Goal: Task Accomplishment & Management: Use online tool/utility

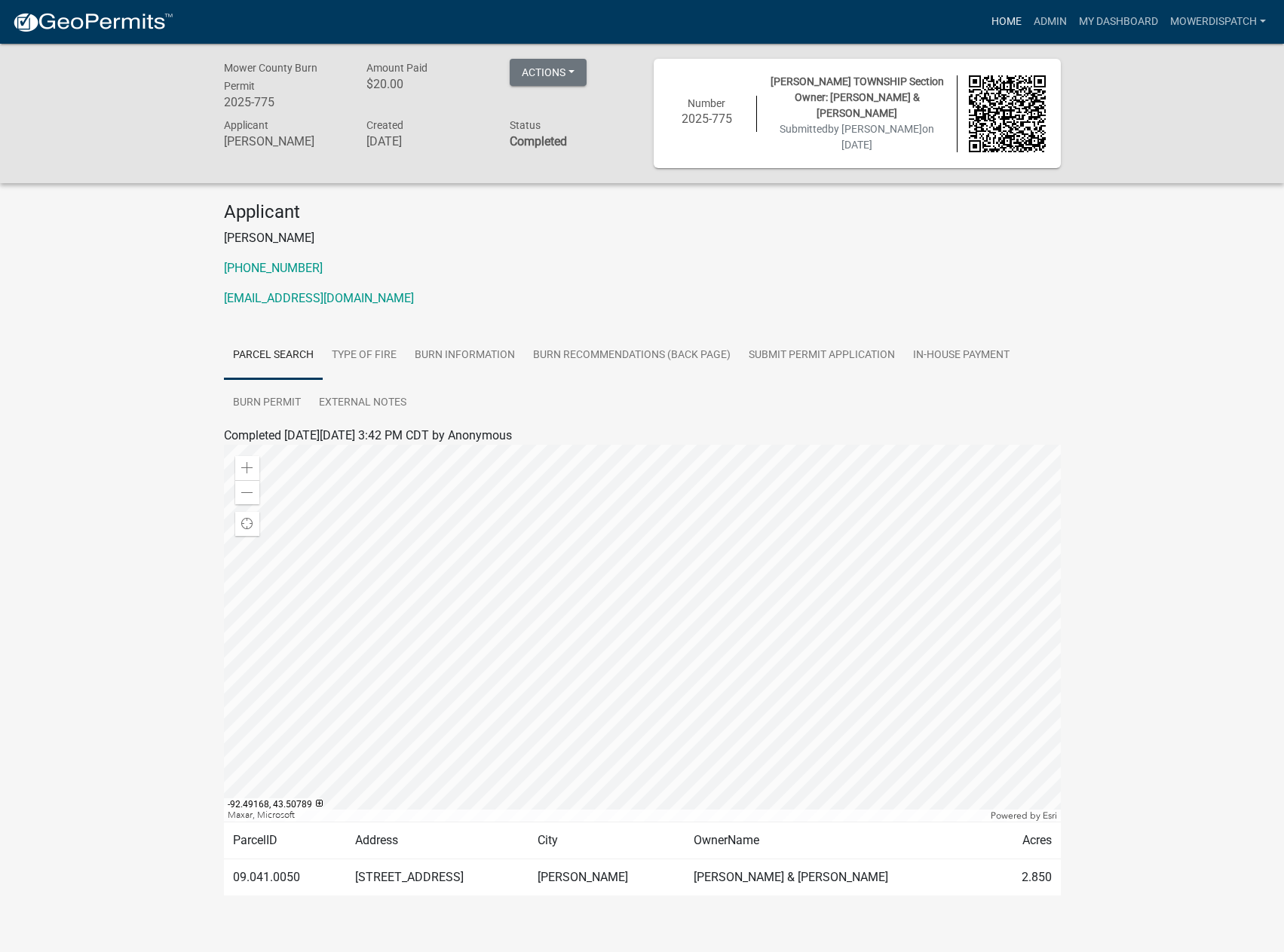
click at [1011, 23] on link "Home" at bounding box center [1006, 22] width 42 height 29
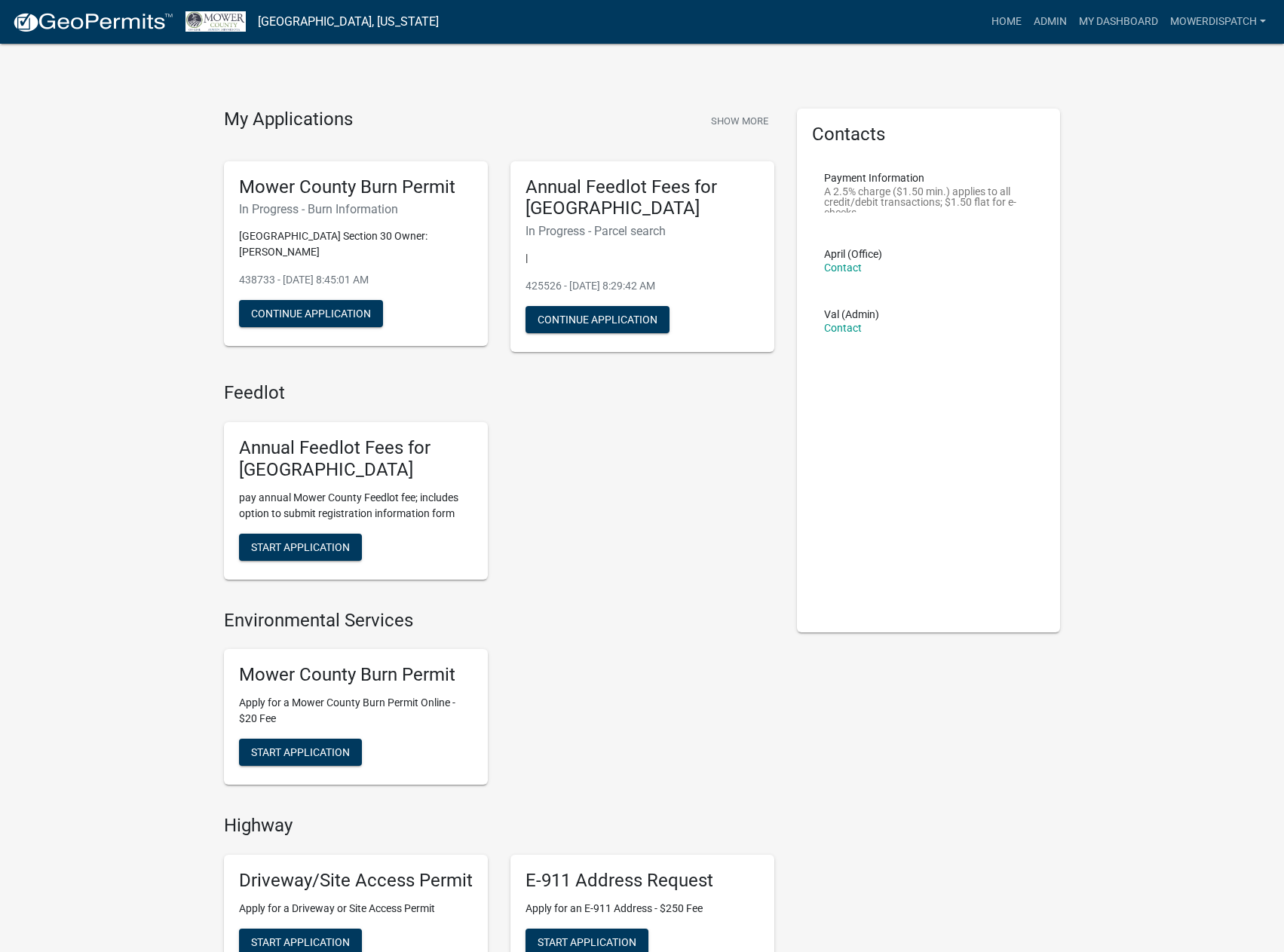
click at [67, 22] on img at bounding box center [92, 23] width 161 height 23
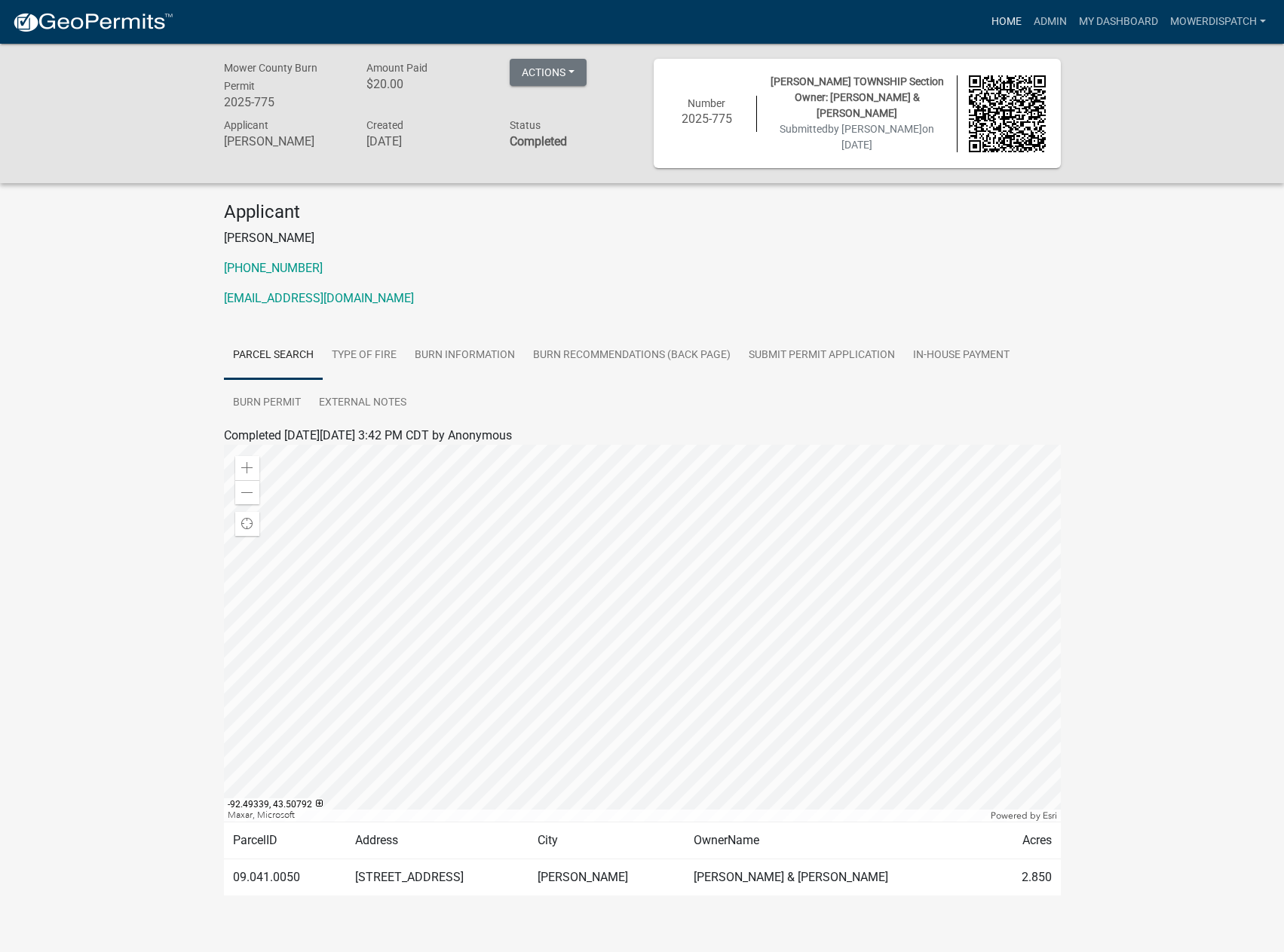
click at [1001, 16] on link "Home" at bounding box center [1006, 22] width 42 height 29
click at [102, 23] on img at bounding box center [92, 23] width 161 height 23
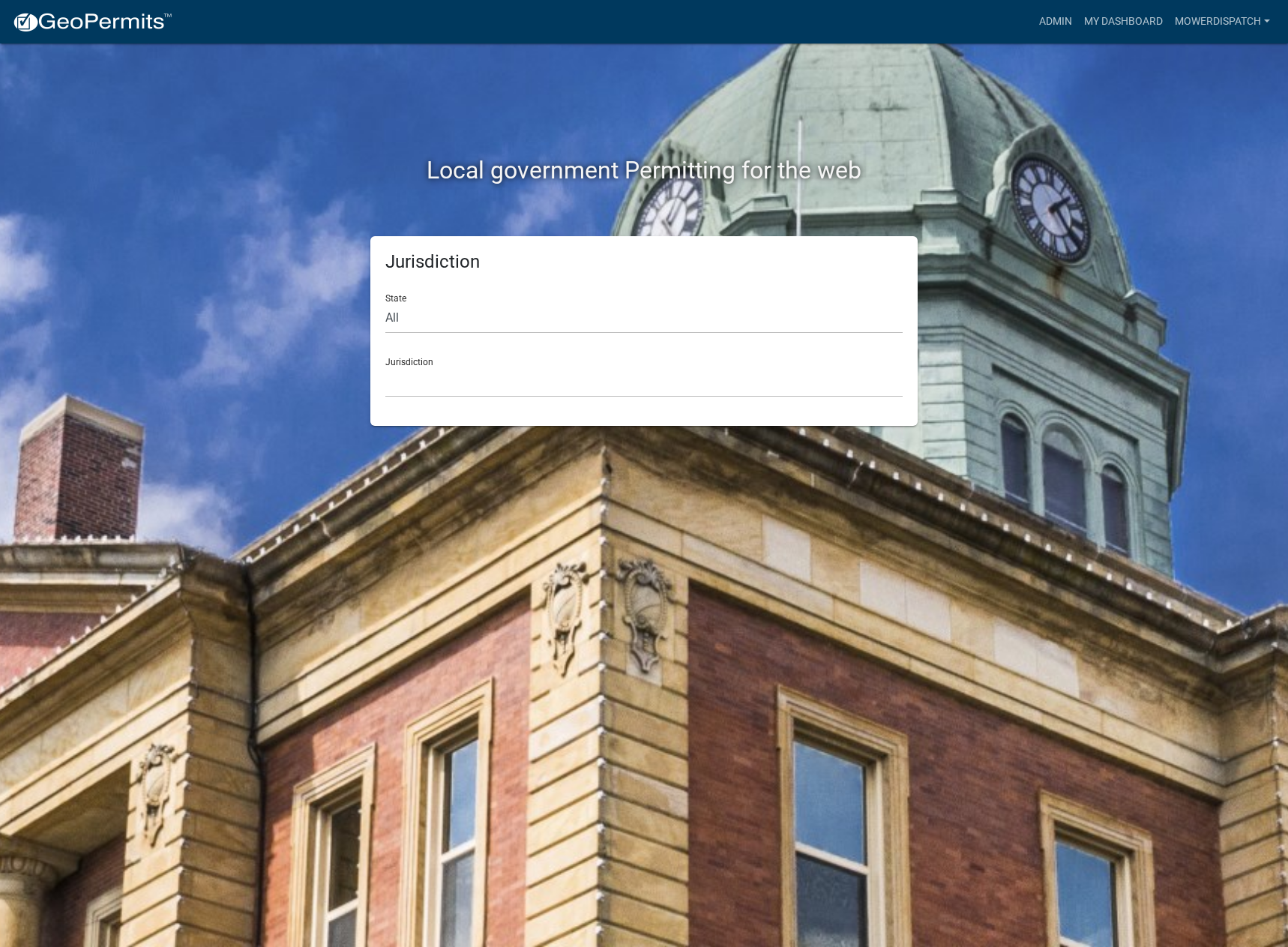
drag, startPoint x: 101, startPoint y: 22, endPoint x: 108, endPoint y: 21, distance: 7.1
click at [103, 21] on img at bounding box center [91, 22] width 160 height 22
click at [1048, 18] on link "Admin" at bounding box center [1056, 22] width 45 height 29
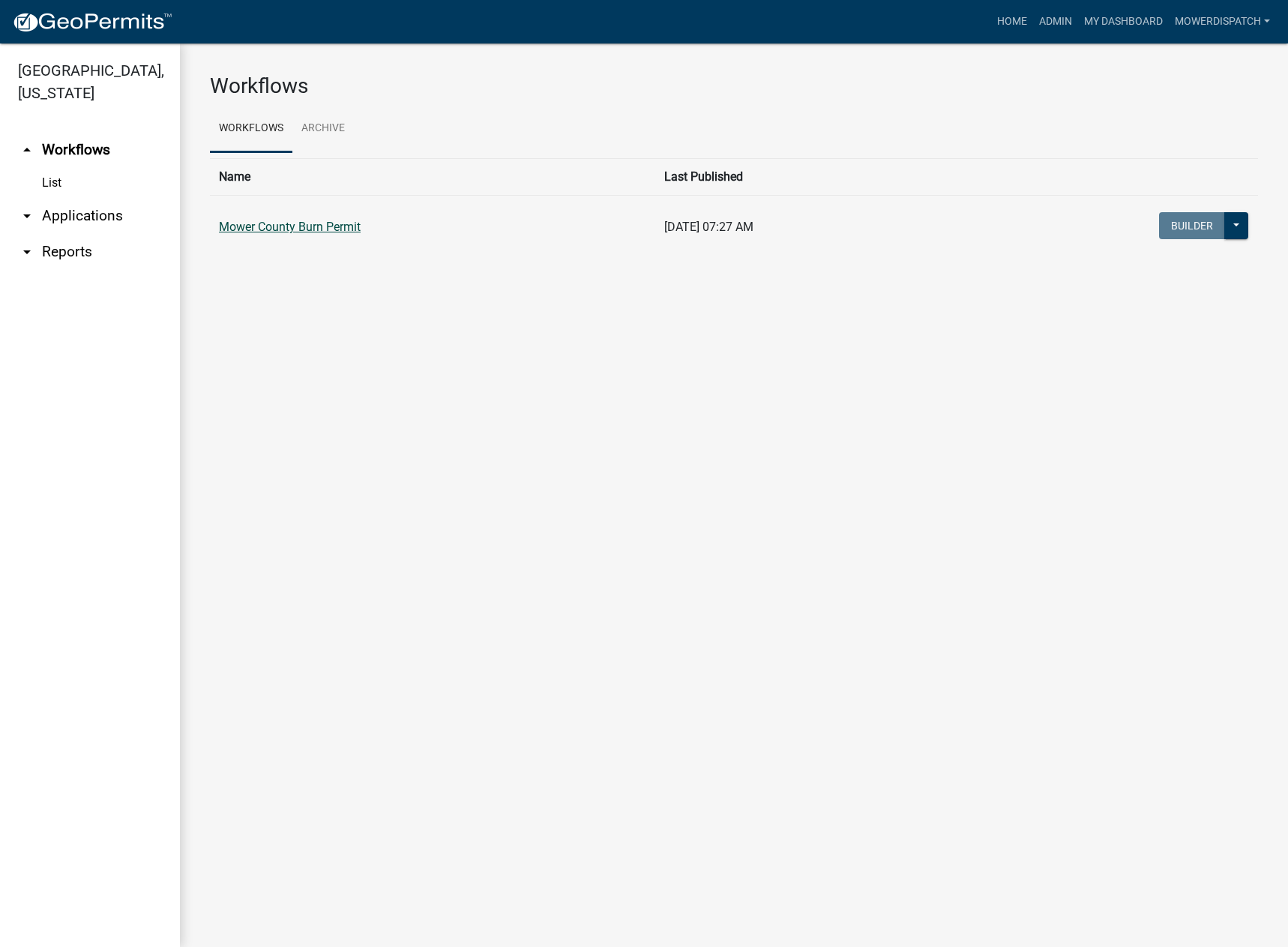
click at [290, 227] on link "Mower County Burn Permit" at bounding box center [290, 227] width 142 height 14
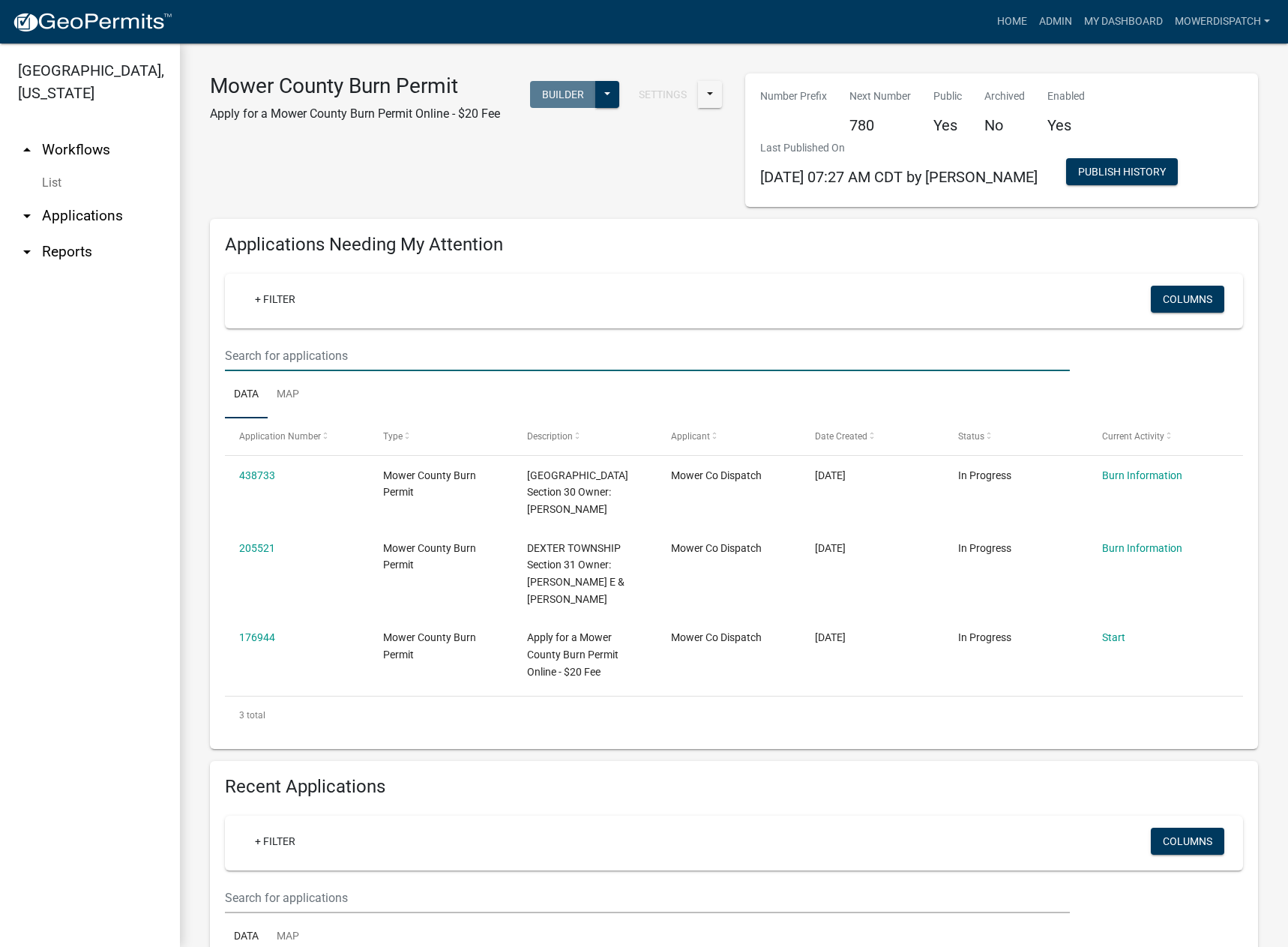
drag, startPoint x: 315, startPoint y: 347, endPoint x: 483, endPoint y: 374, distance: 170.2
click at [315, 347] on input "text" at bounding box center [647, 356] width 845 height 30
click at [497, 360] on input "text" at bounding box center [647, 356] width 845 height 30
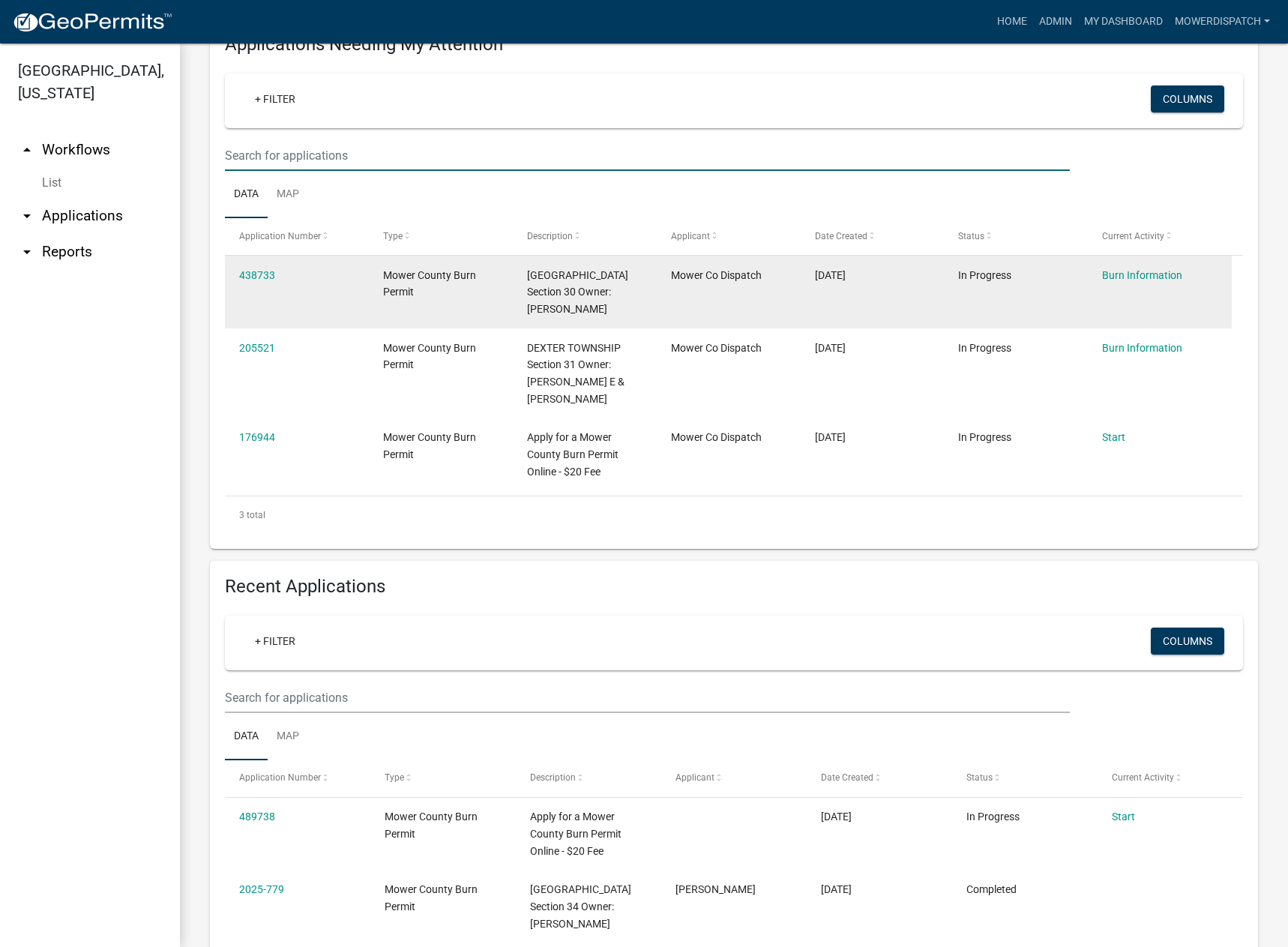
scroll to position [150, 0]
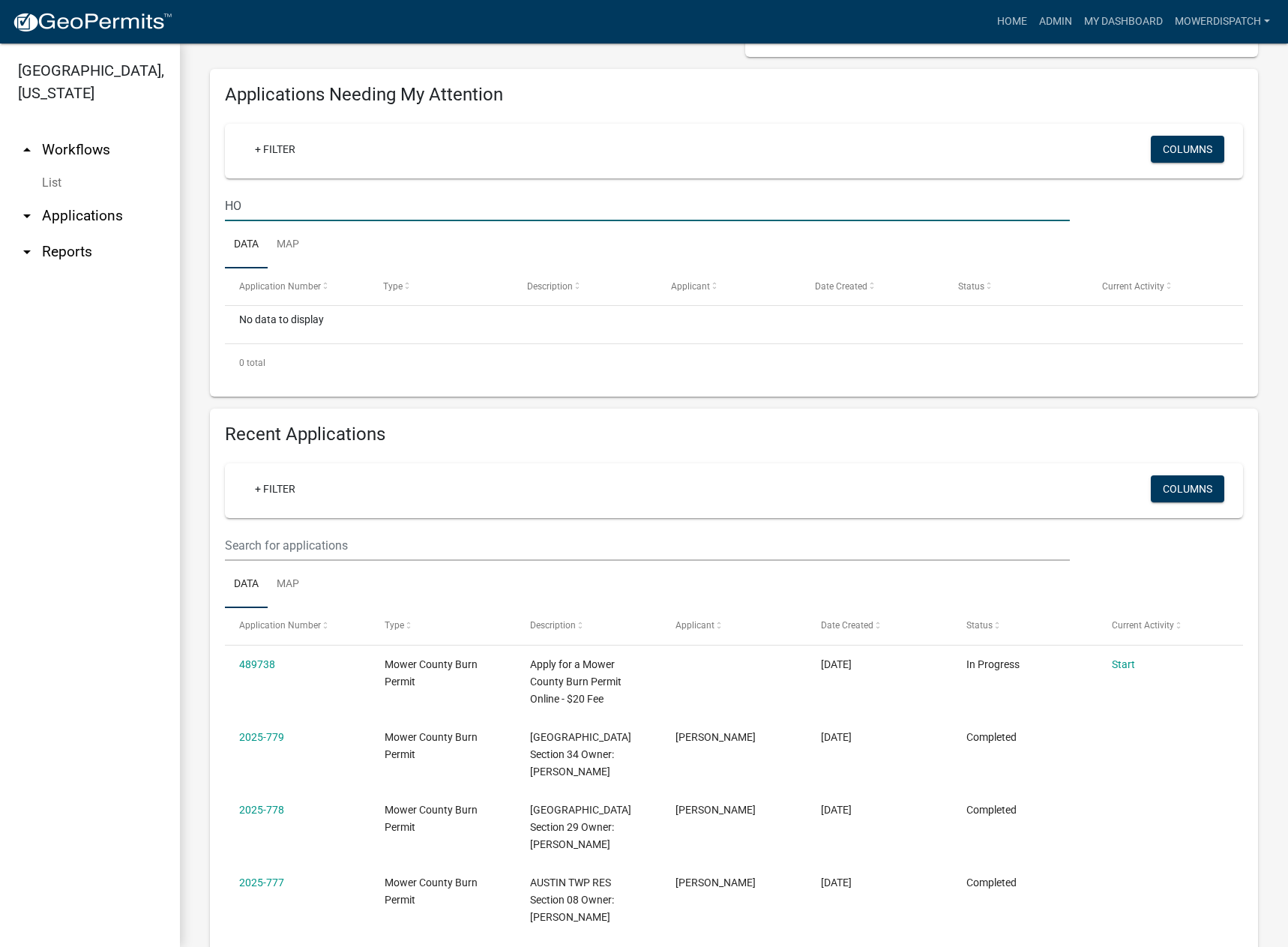
type input "H"
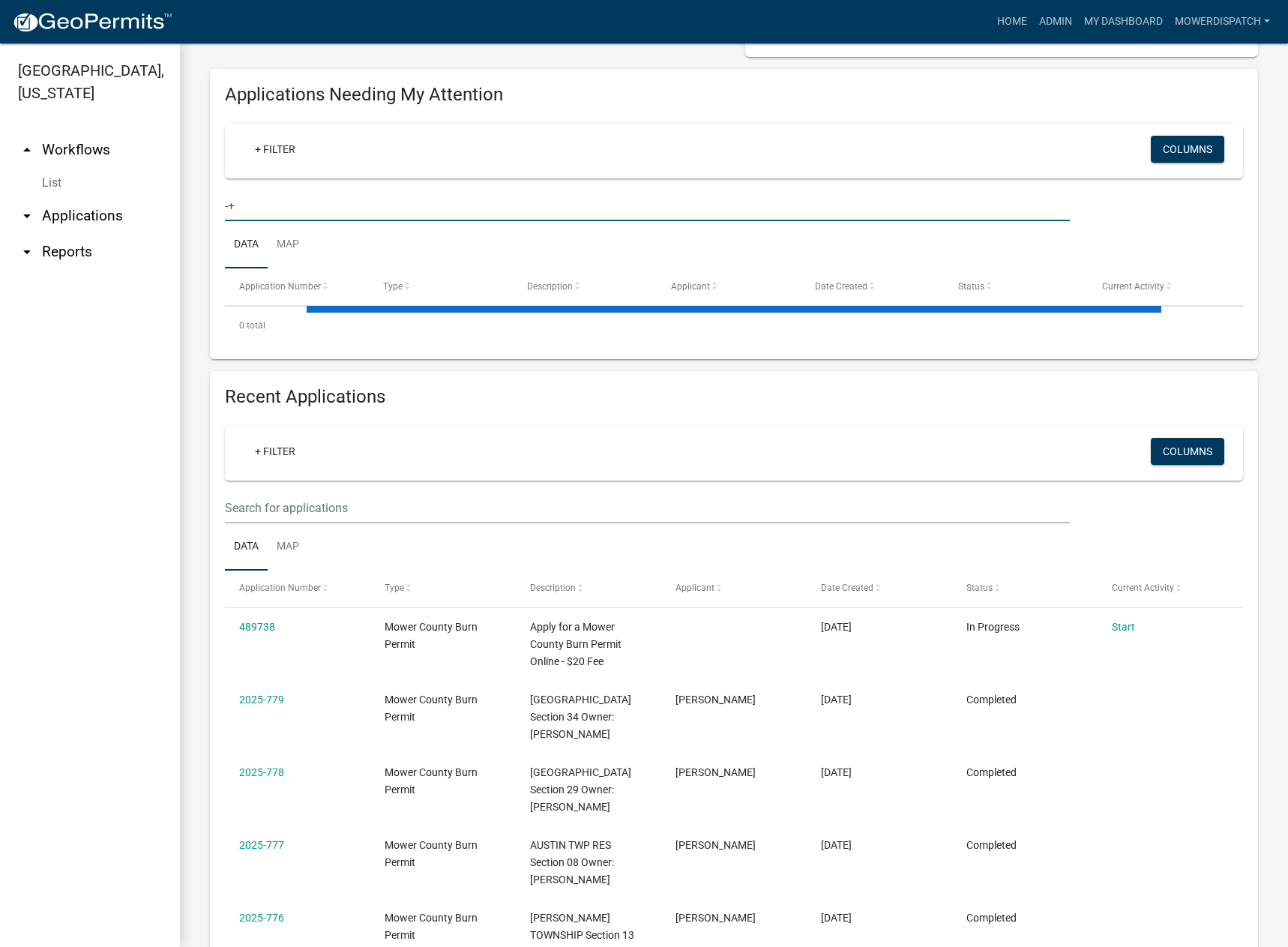
click at [340, 526] on ul "Data Map" at bounding box center [734, 547] width 1018 height 47
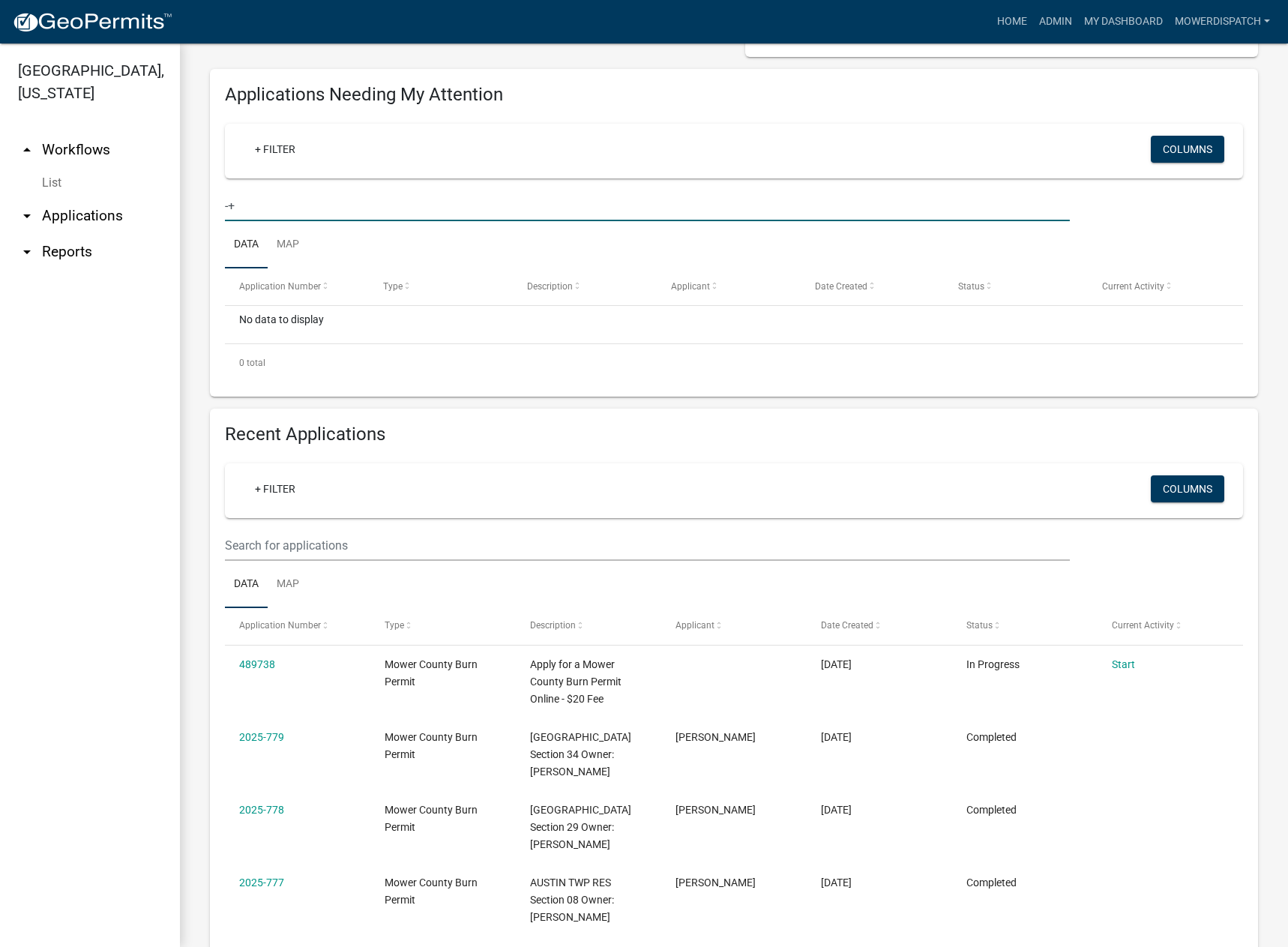
click at [243, 202] on input "-+" at bounding box center [647, 205] width 845 height 30
click at [245, 202] on input "-+" at bounding box center [647, 205] width 845 height 30
type input "-"
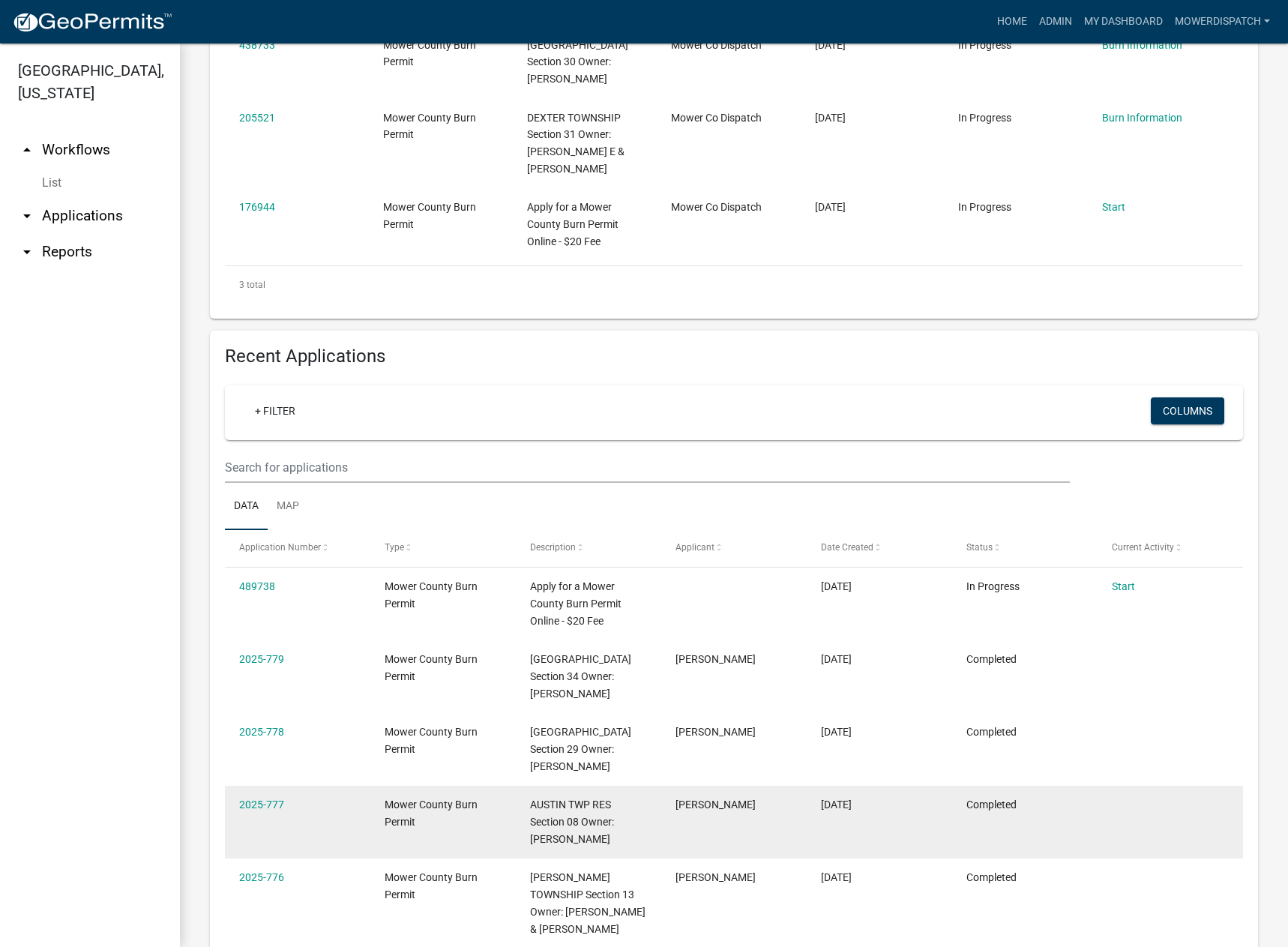
scroll to position [450, 0]
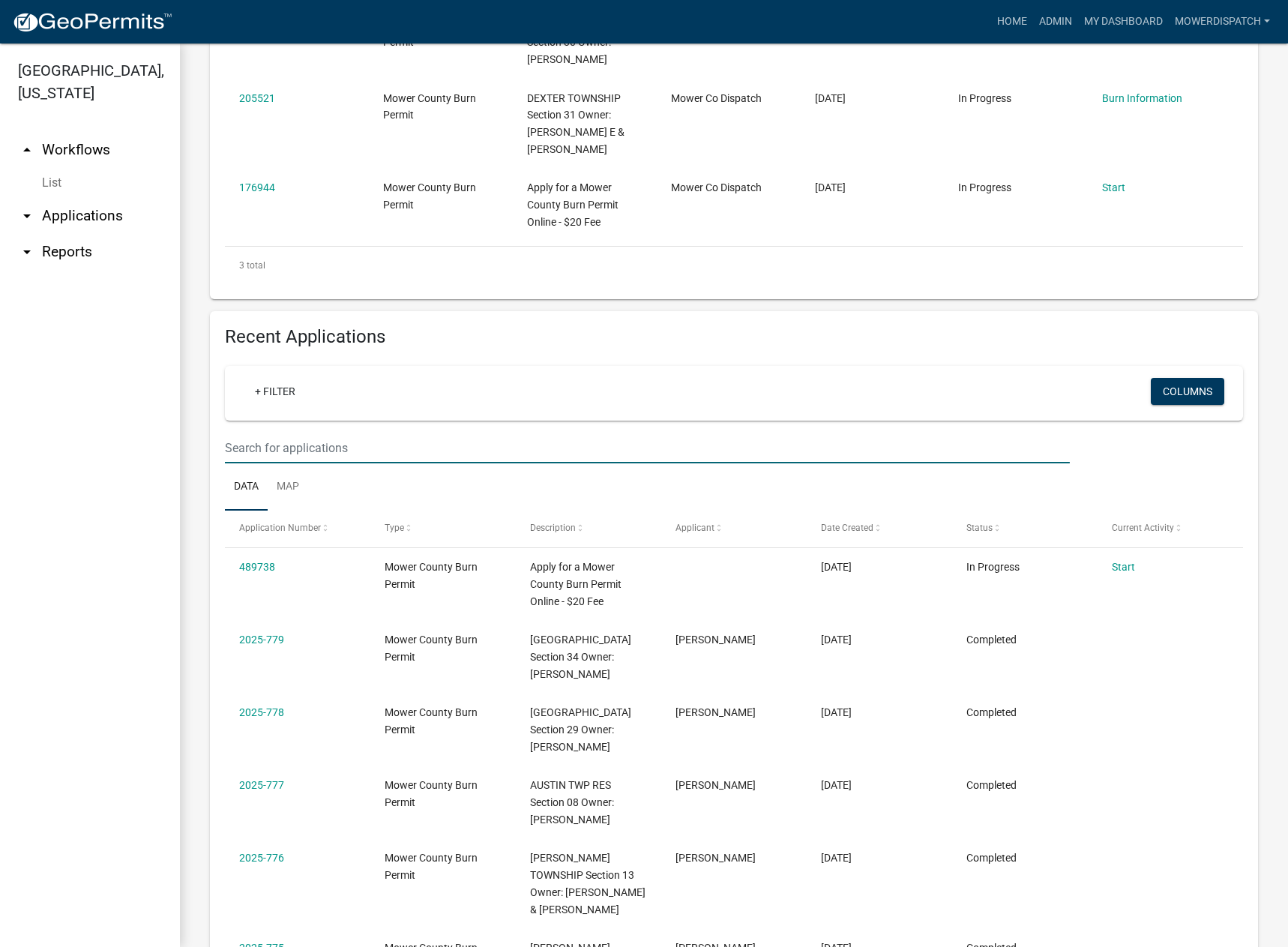
click at [320, 438] on input "text" at bounding box center [647, 448] width 845 height 30
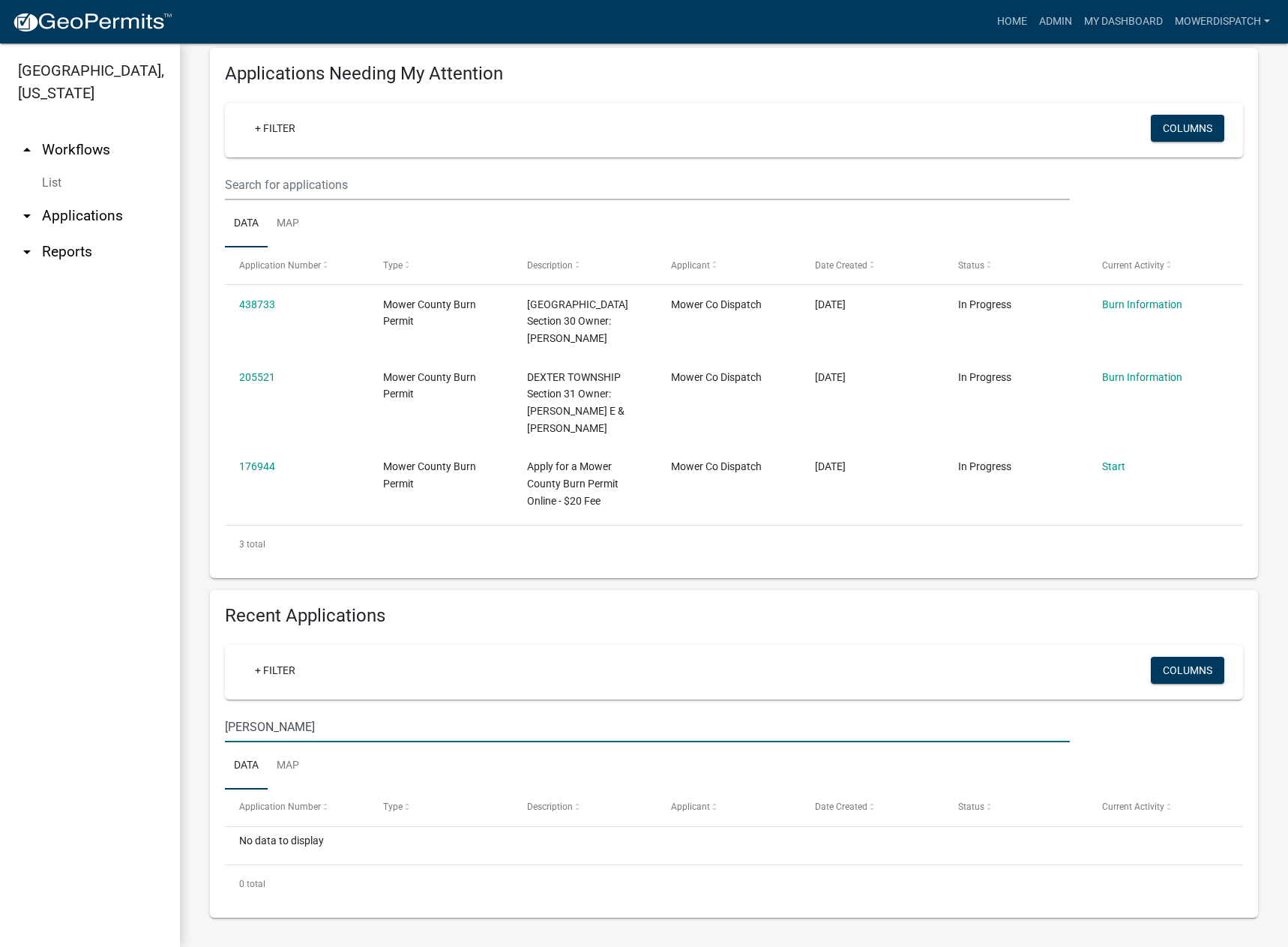
scroll to position [171, 0]
type input "[PERSON_NAME]"
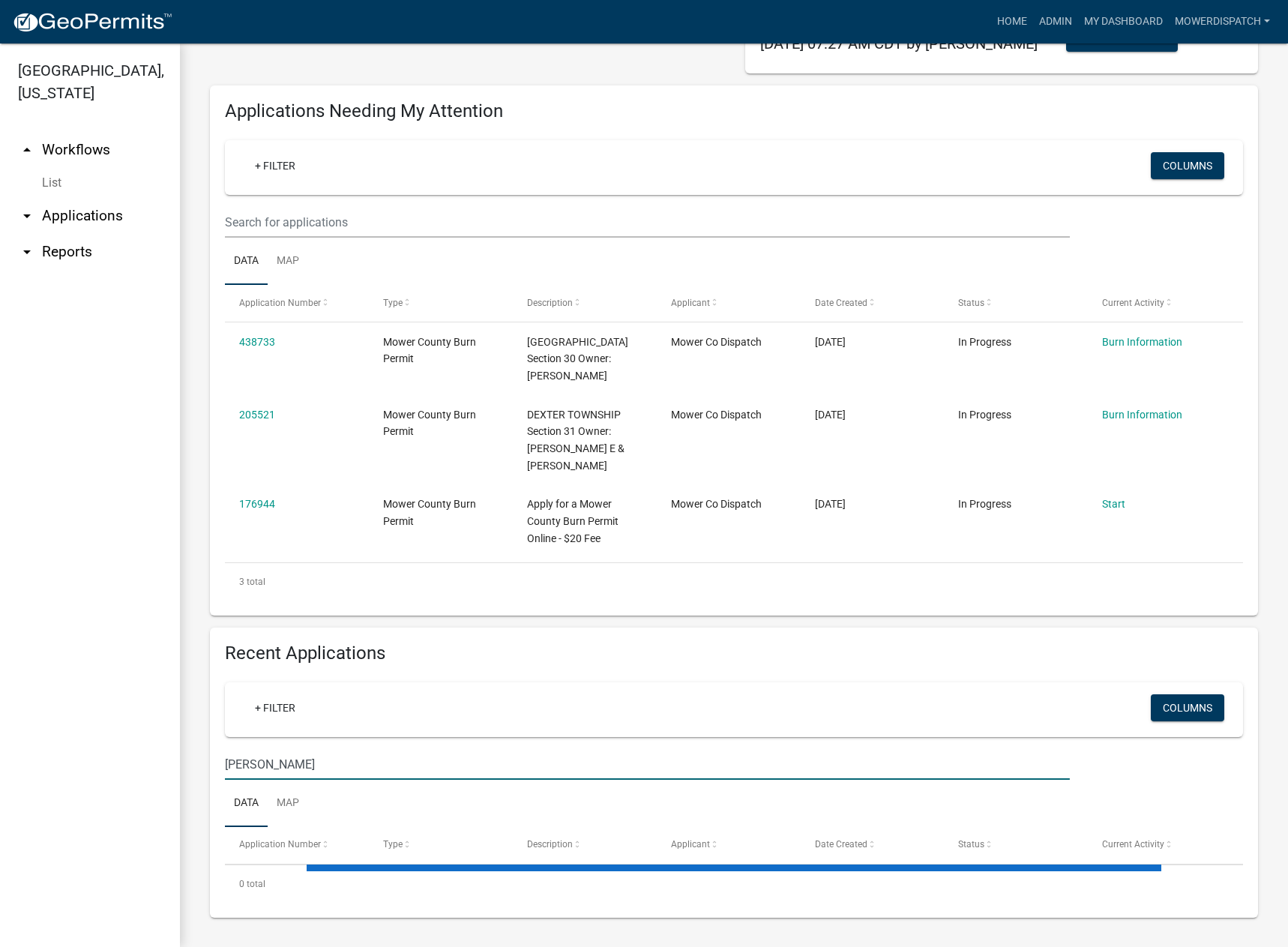
scroll to position [450, 0]
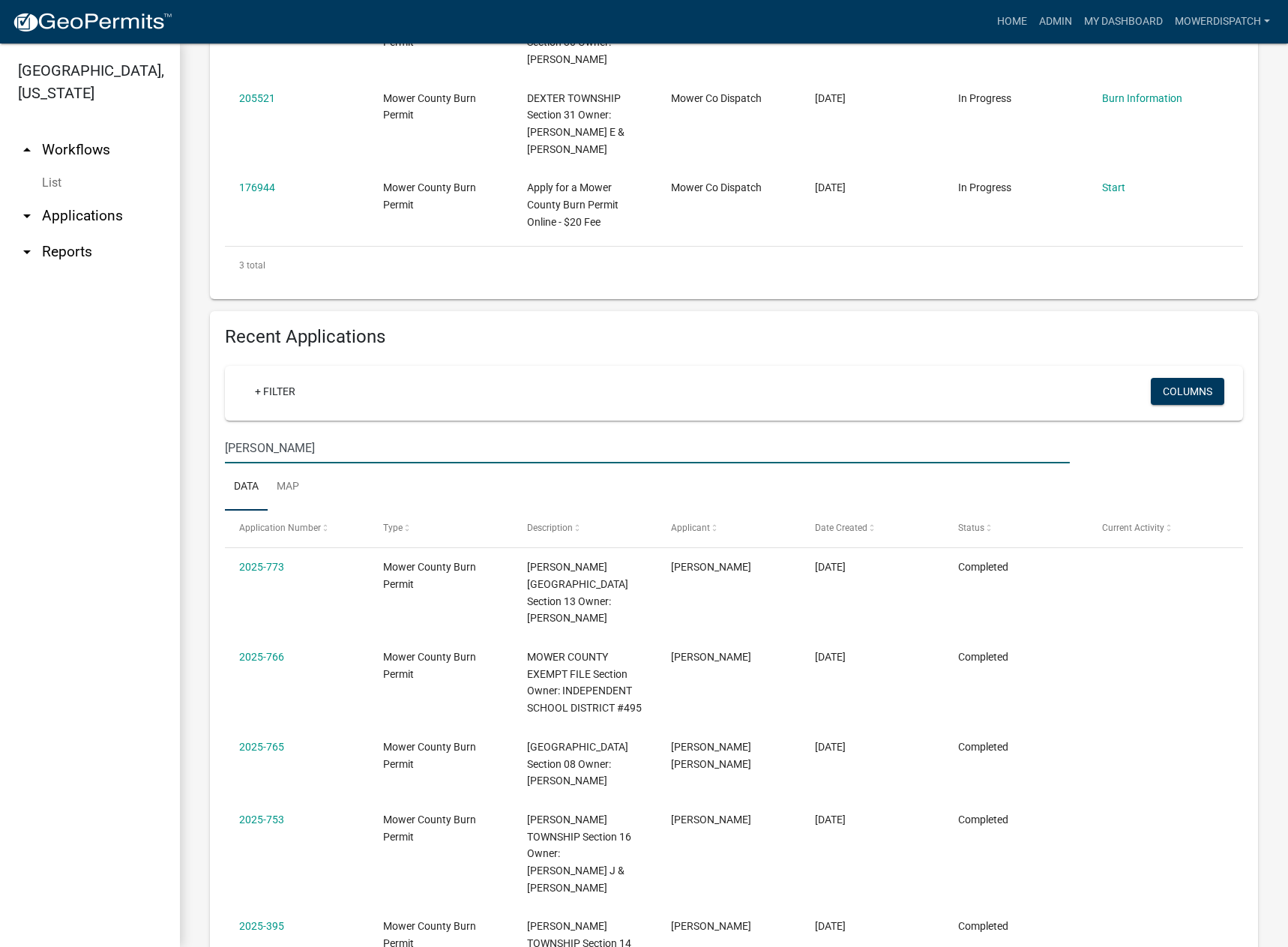
drag, startPoint x: 882, startPoint y: 461, endPoint x: 148, endPoint y: 390, distance: 737.4
click at [147, 390] on div "[GEOGRAPHIC_DATA], [US_STATE] arrow_drop_up Workflows List arrow_drop_down Appl…" at bounding box center [644, 495] width 1288 height 903
click at [264, 392] on link "+ Filter" at bounding box center [275, 392] width 65 height 27
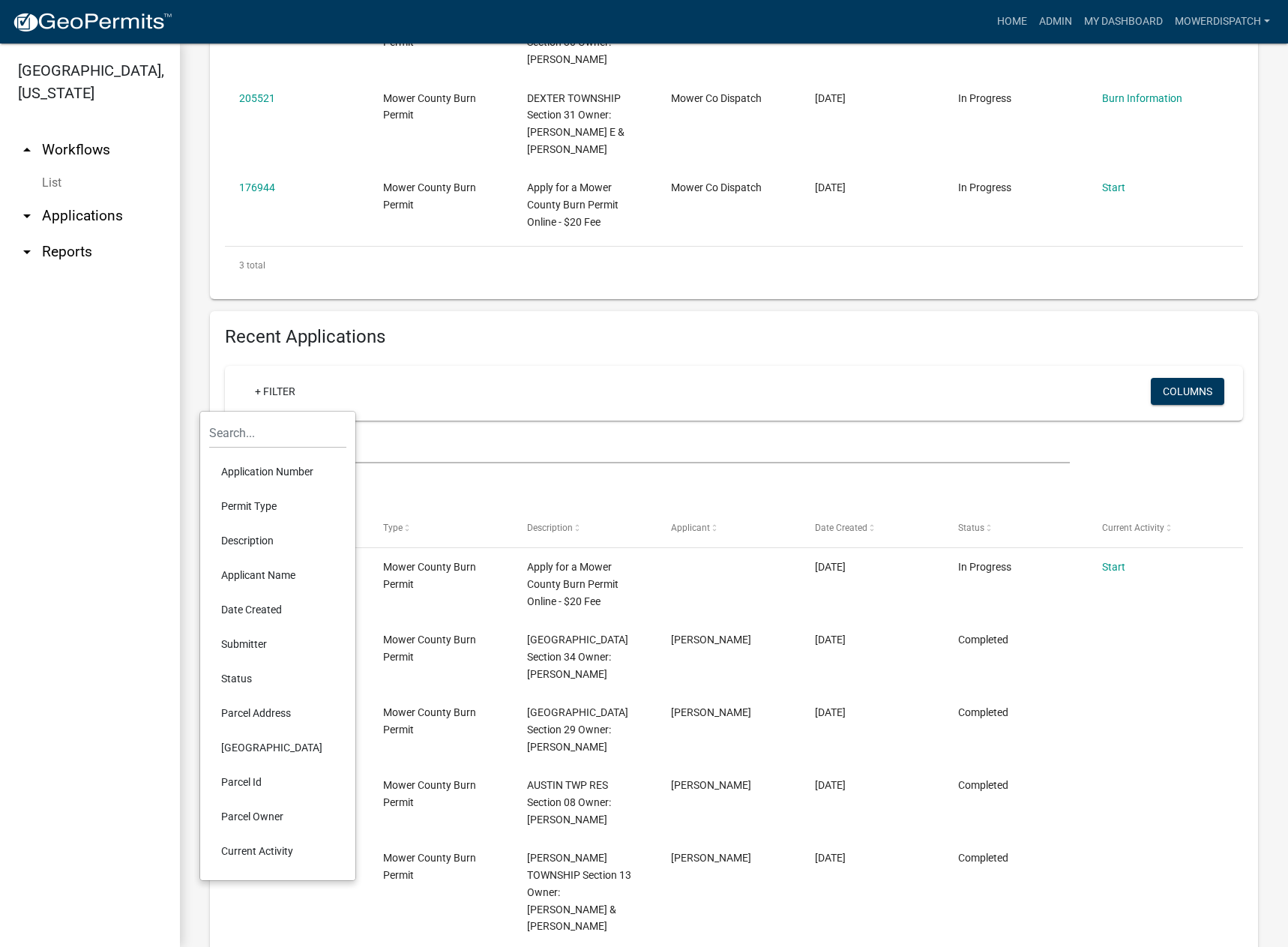
click at [296, 575] on li "Applicant Name" at bounding box center [277, 574] width 137 height 34
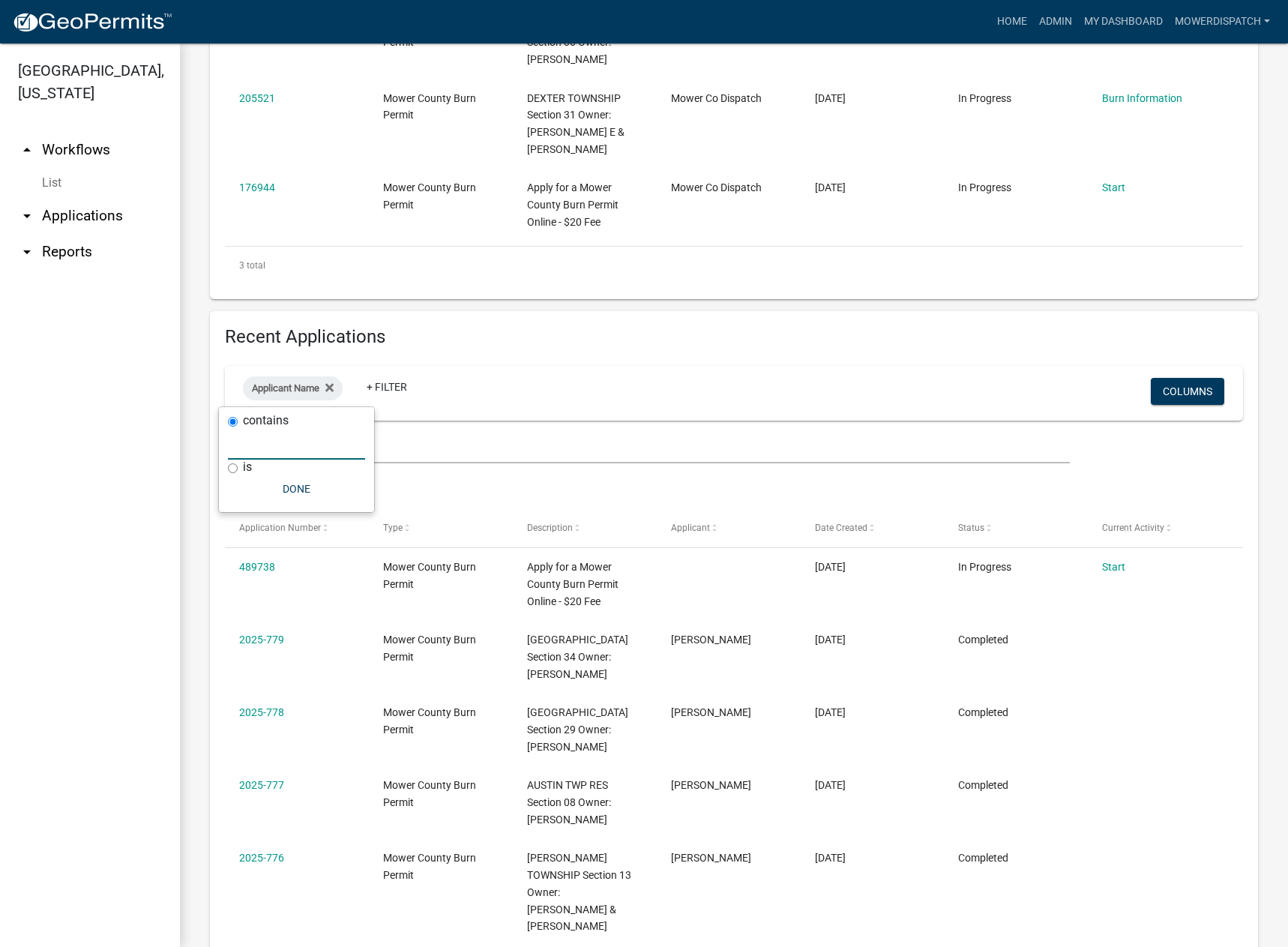
click at [288, 448] on input "text" at bounding box center [296, 444] width 137 height 30
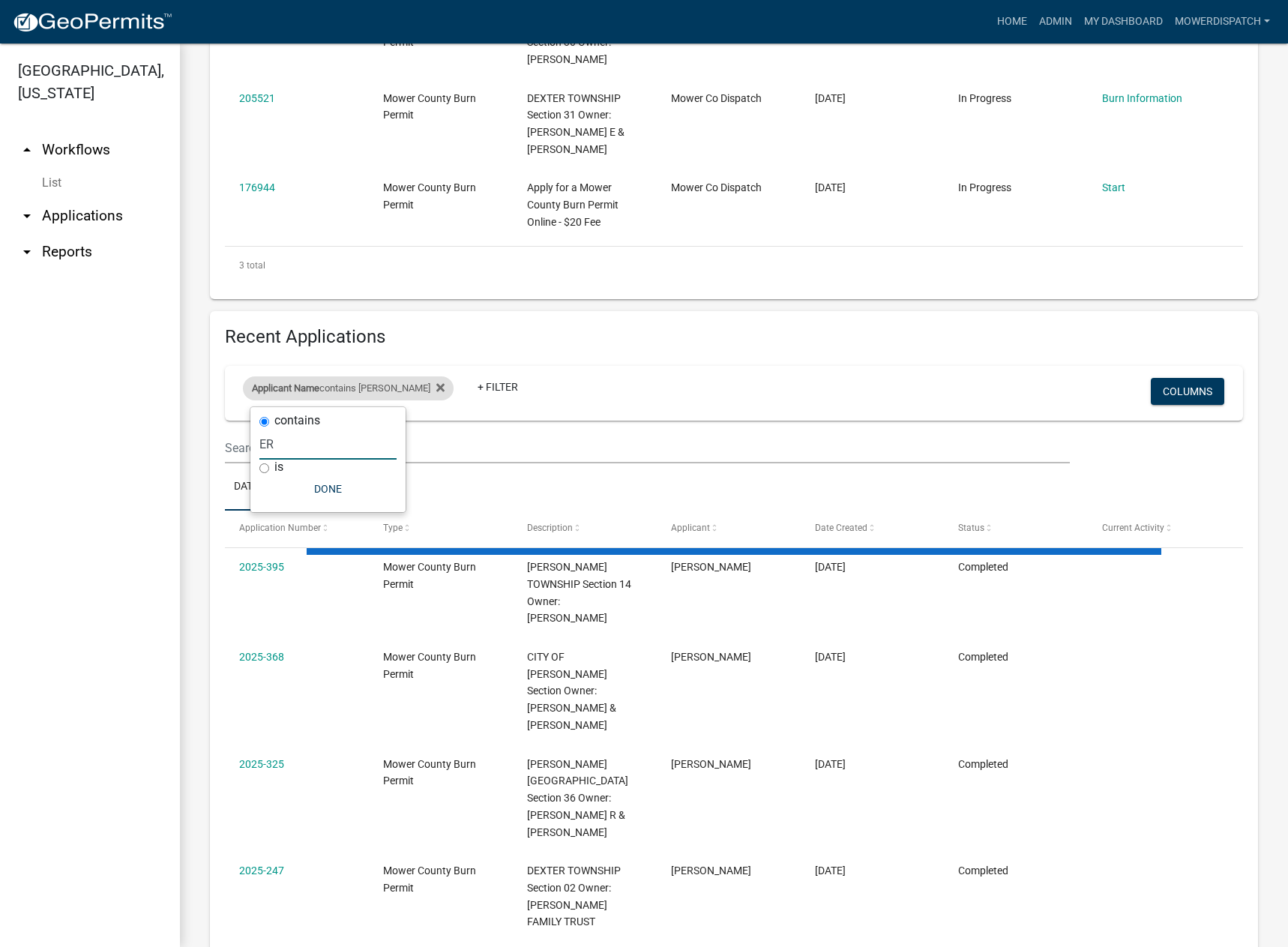
type input "E"
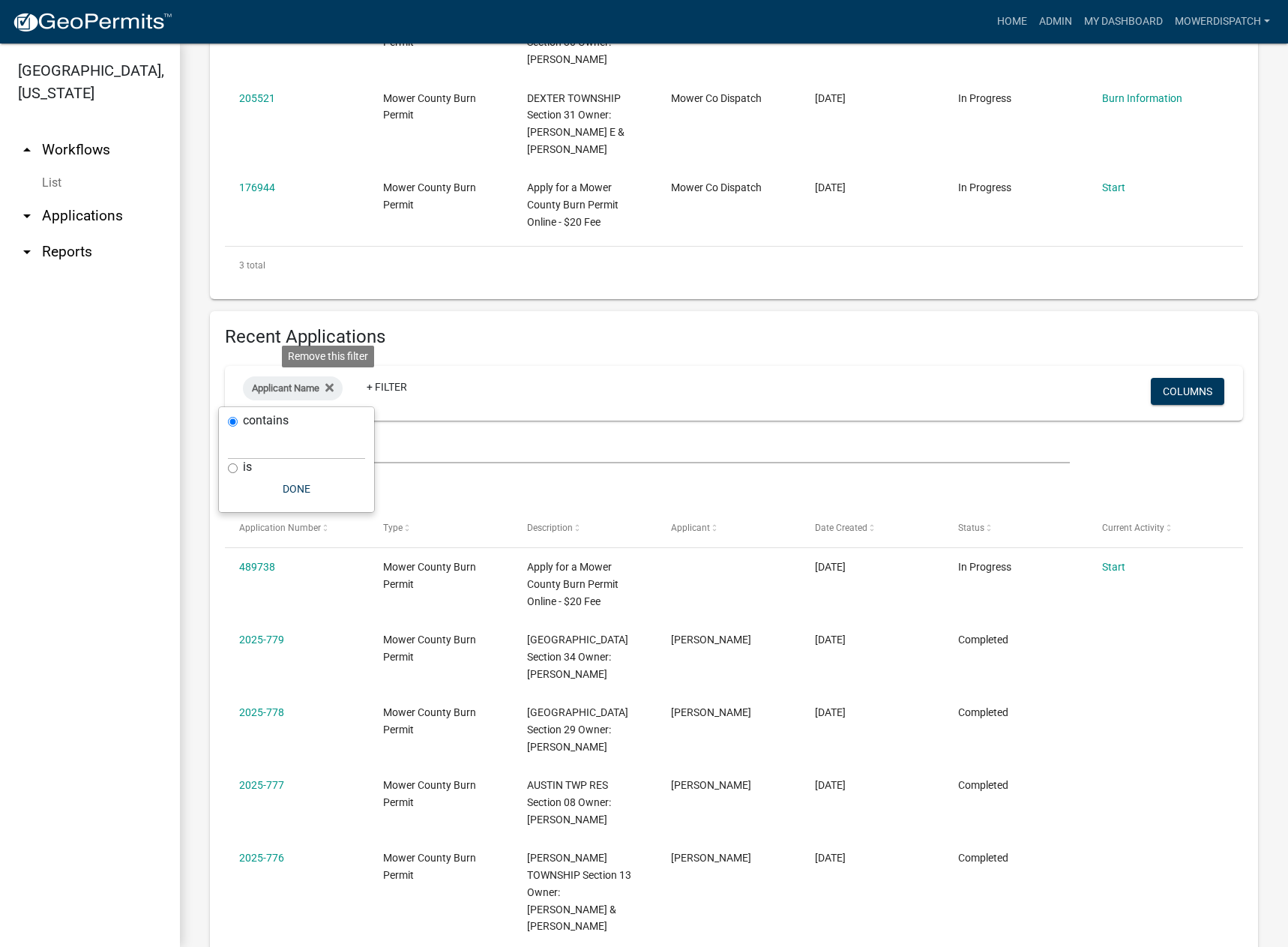
drag, startPoint x: 335, startPoint y: 383, endPoint x: 410, endPoint y: 406, distance: 78.4
click at [333, 383] on icon at bounding box center [329, 387] width 8 height 12
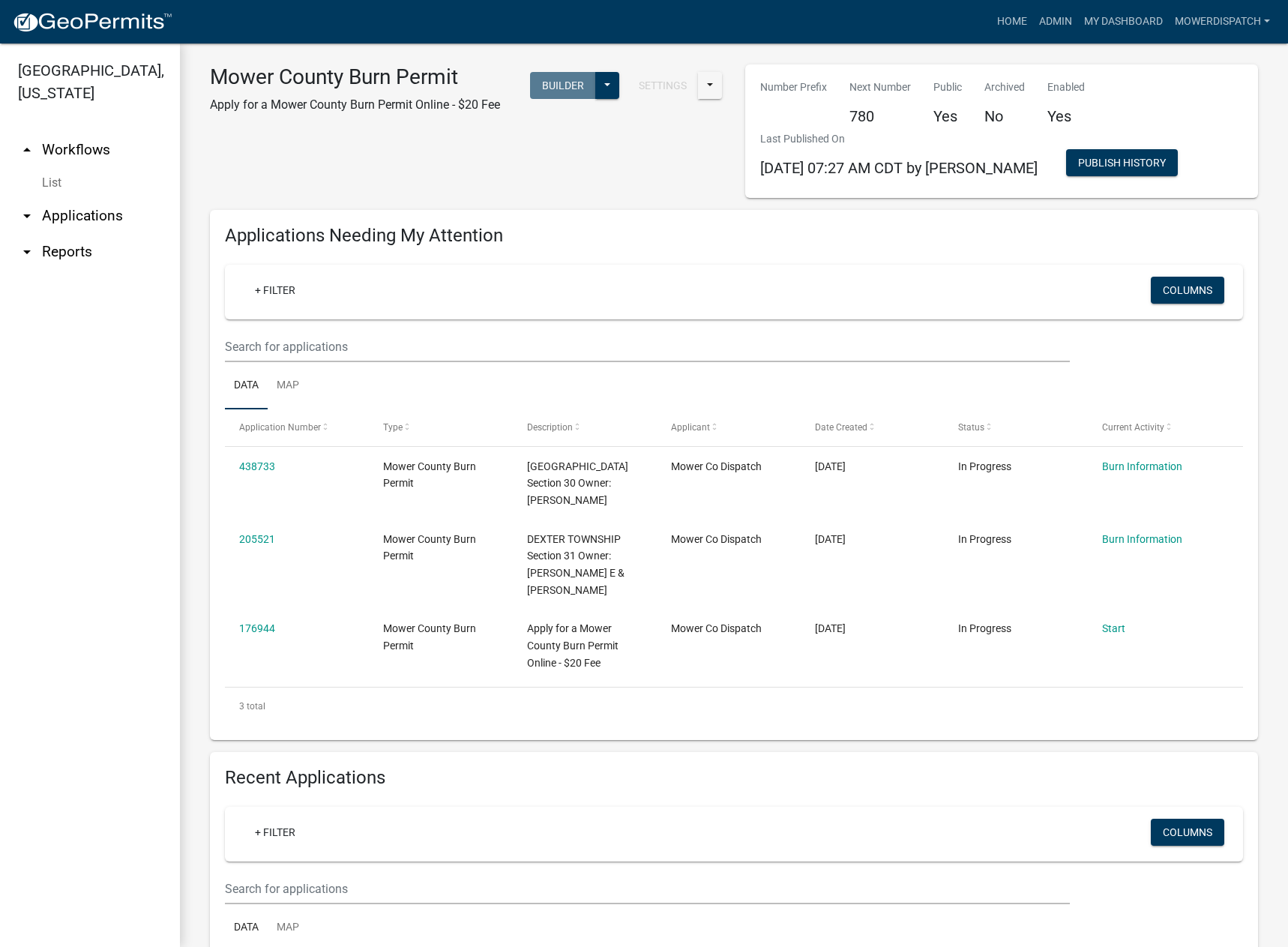
scroll to position [0, 0]
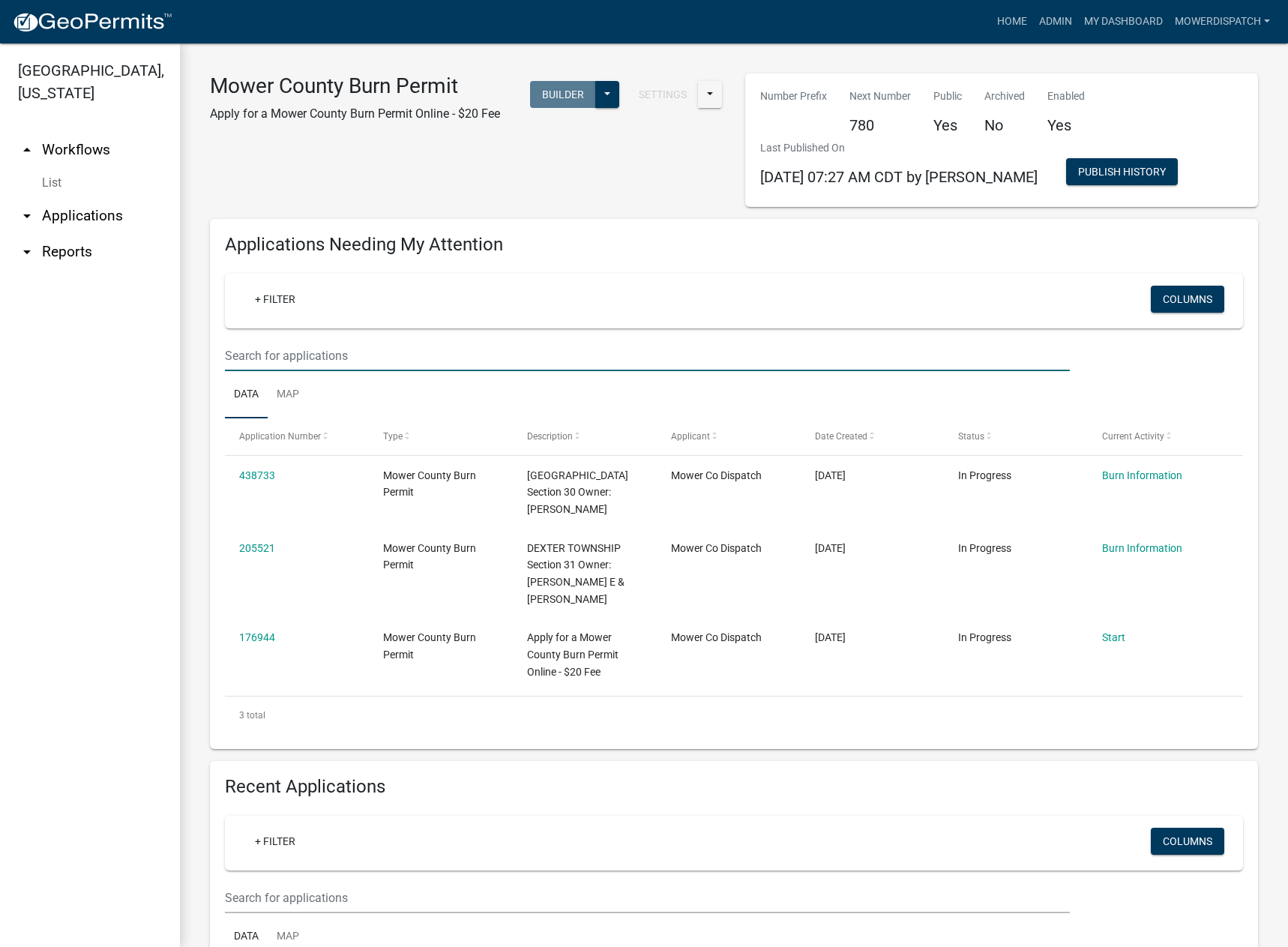
click at [416, 345] on input "text" at bounding box center [647, 356] width 845 height 30
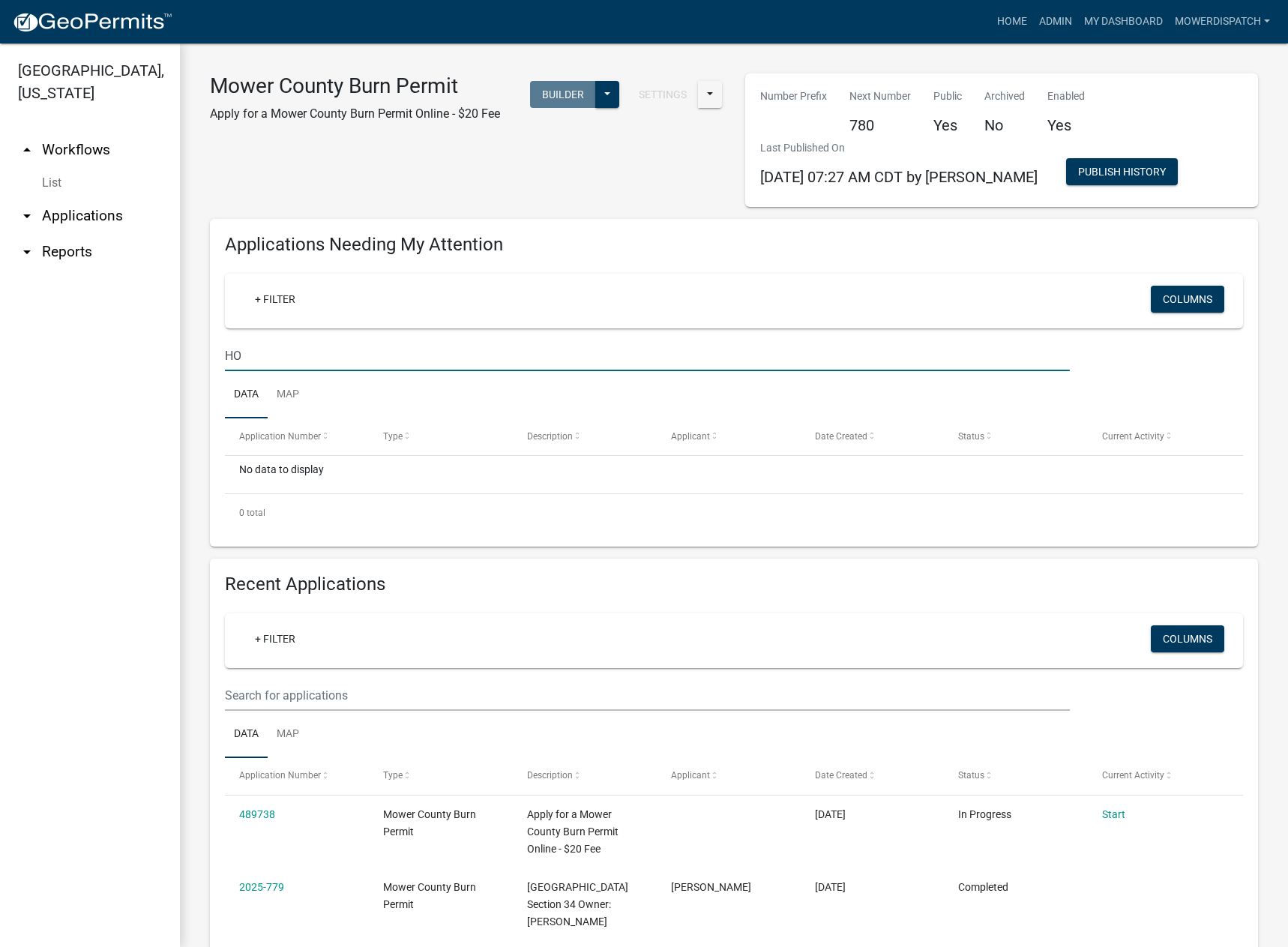
type input "H"
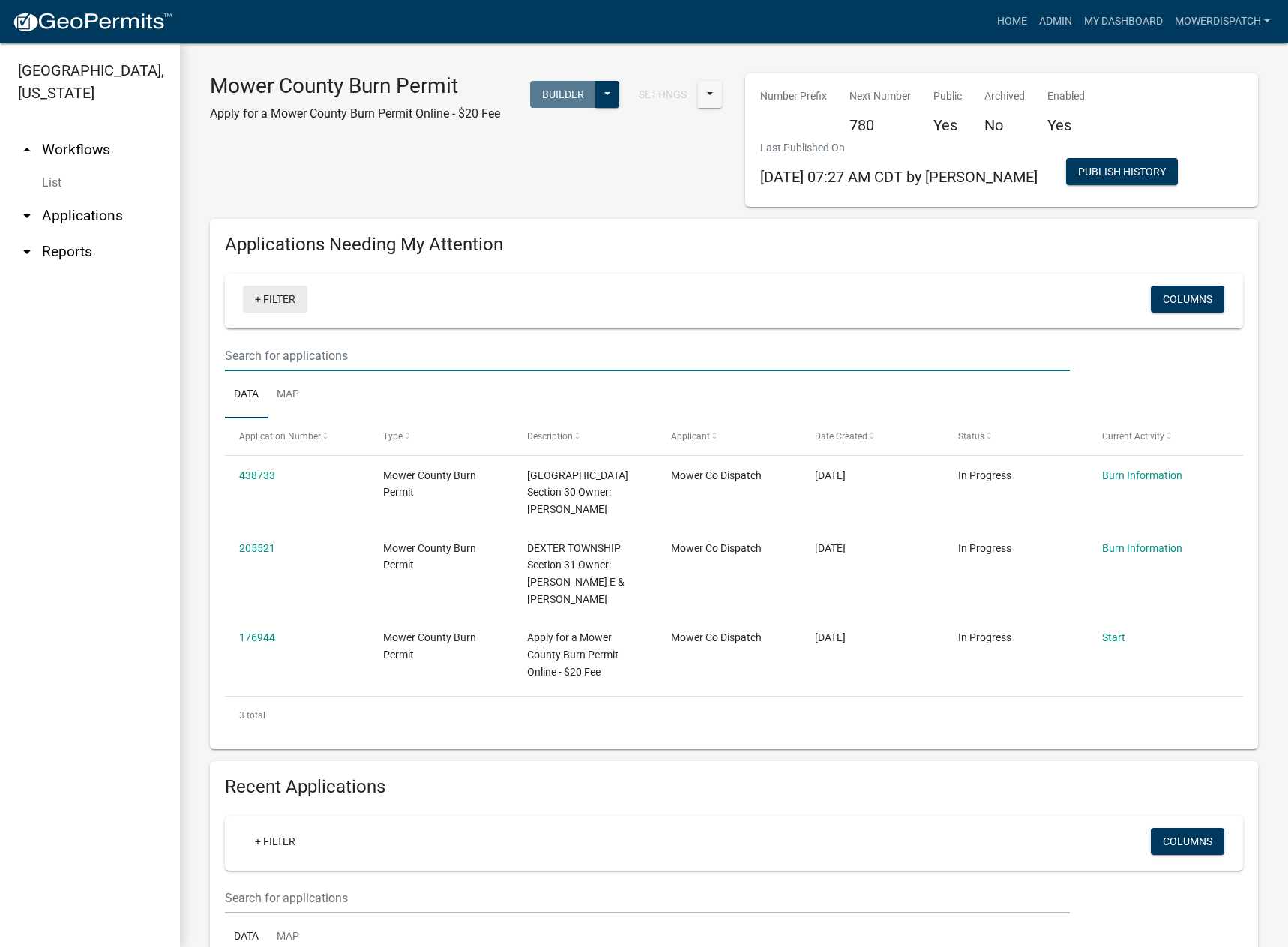
click at [275, 311] on link "+ Filter" at bounding box center [275, 299] width 65 height 27
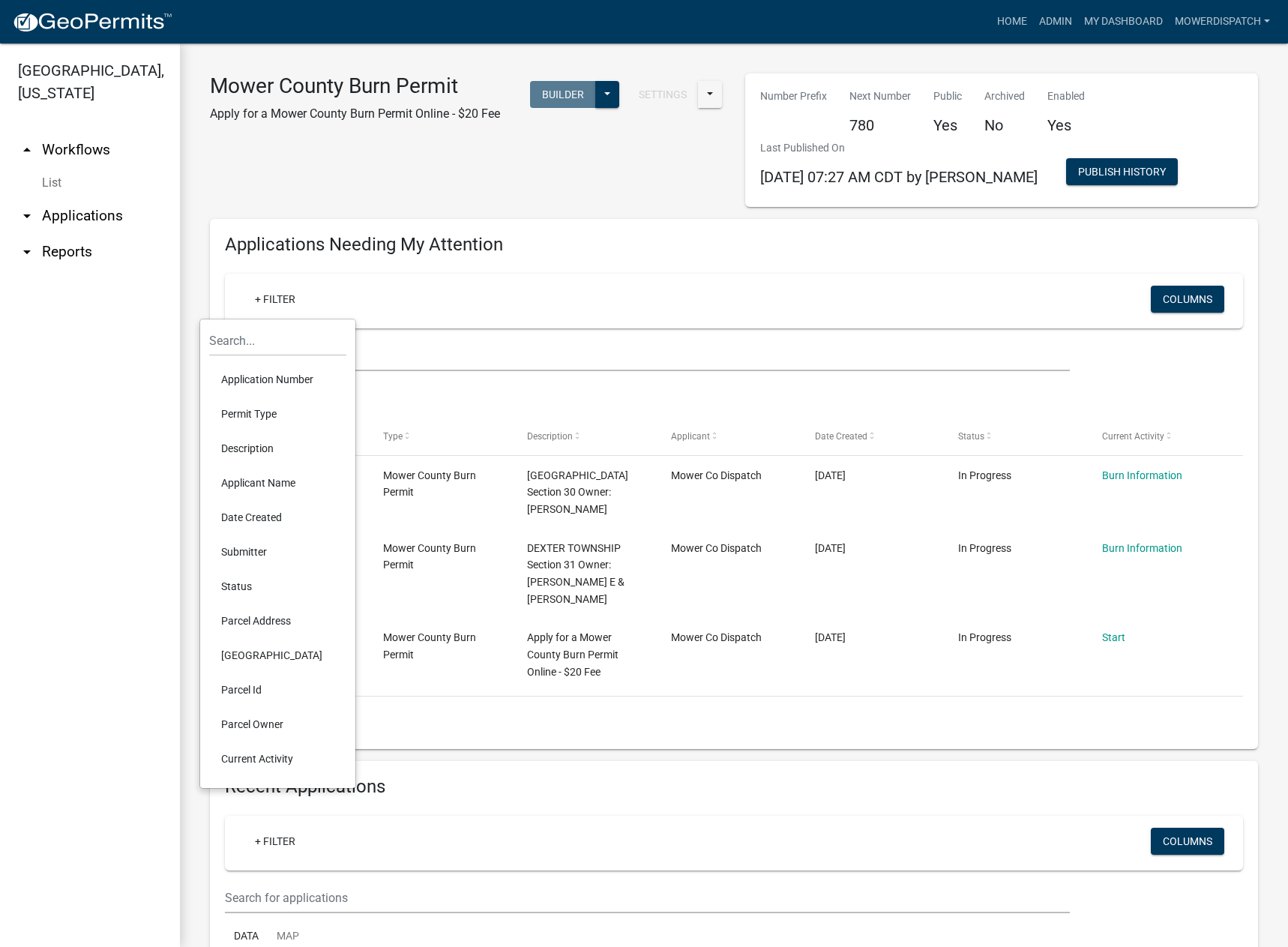
click at [281, 617] on li "Parcel Address" at bounding box center [277, 620] width 137 height 34
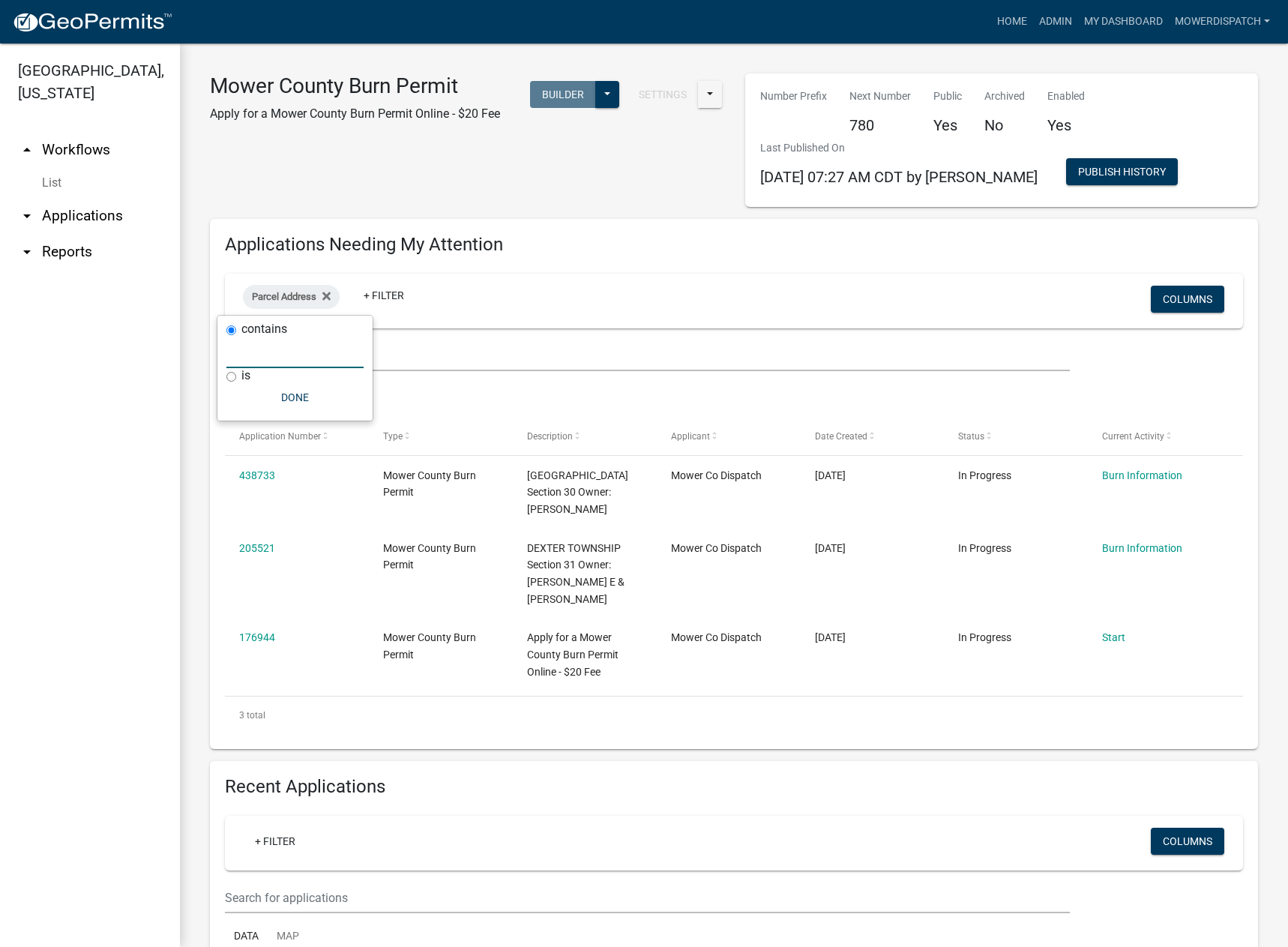
click at [293, 360] on input "text" at bounding box center [295, 352] width 137 height 30
click at [645, 373] on ul "Data Map" at bounding box center [734, 394] width 1018 height 47
click at [324, 287] on fa-icon at bounding box center [324, 297] width 14 height 24
